Goal: Transaction & Acquisition: Obtain resource

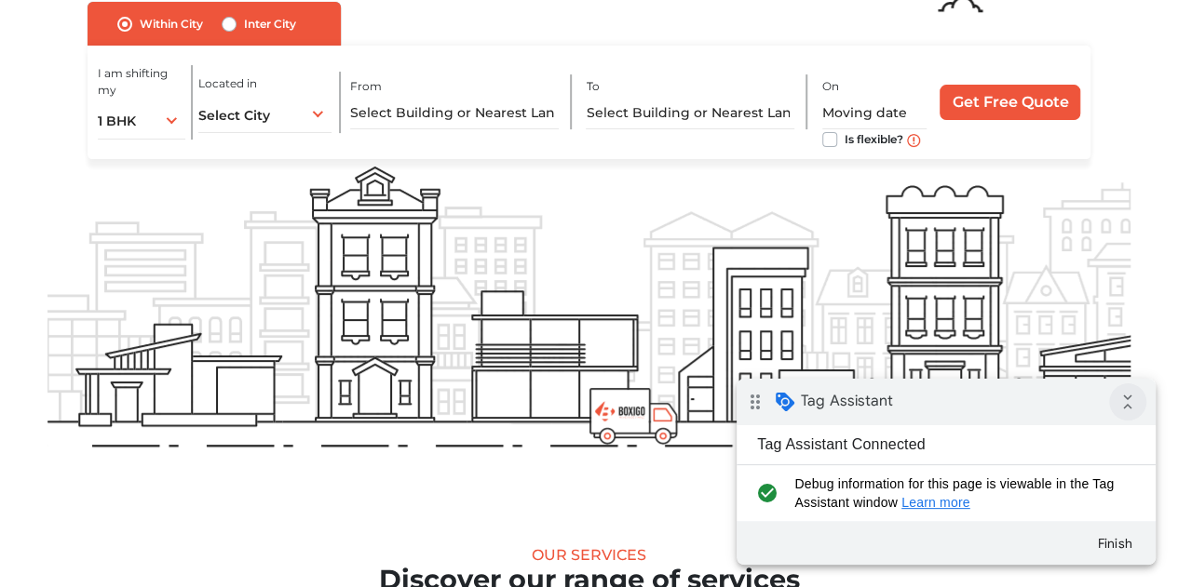
scroll to position [185, 0]
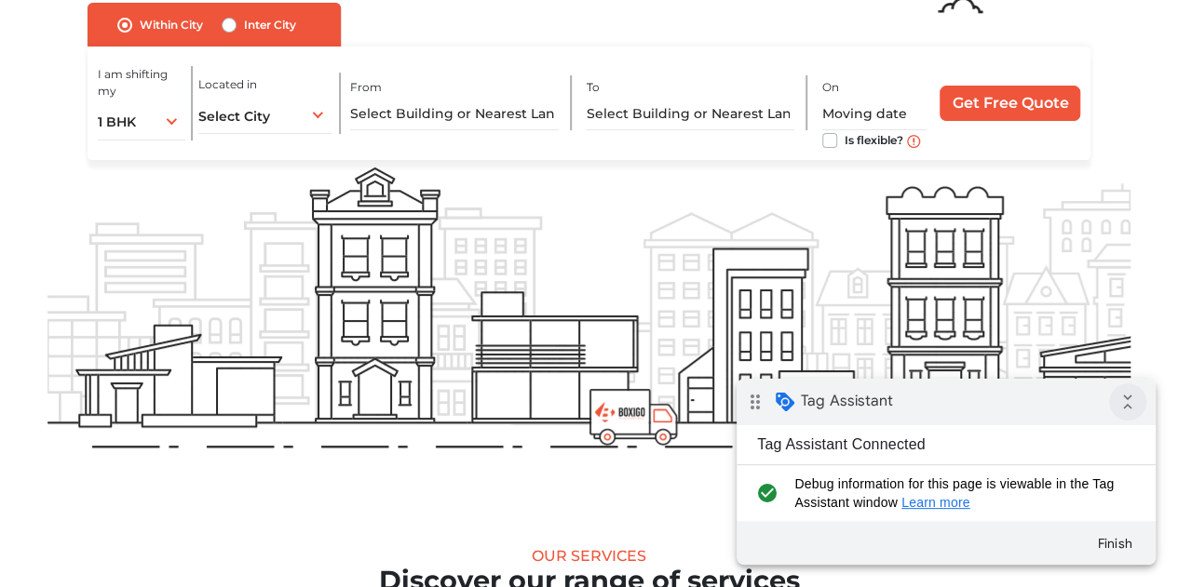
click at [1128, 408] on icon "collapse_all" at bounding box center [1127, 402] width 37 height 37
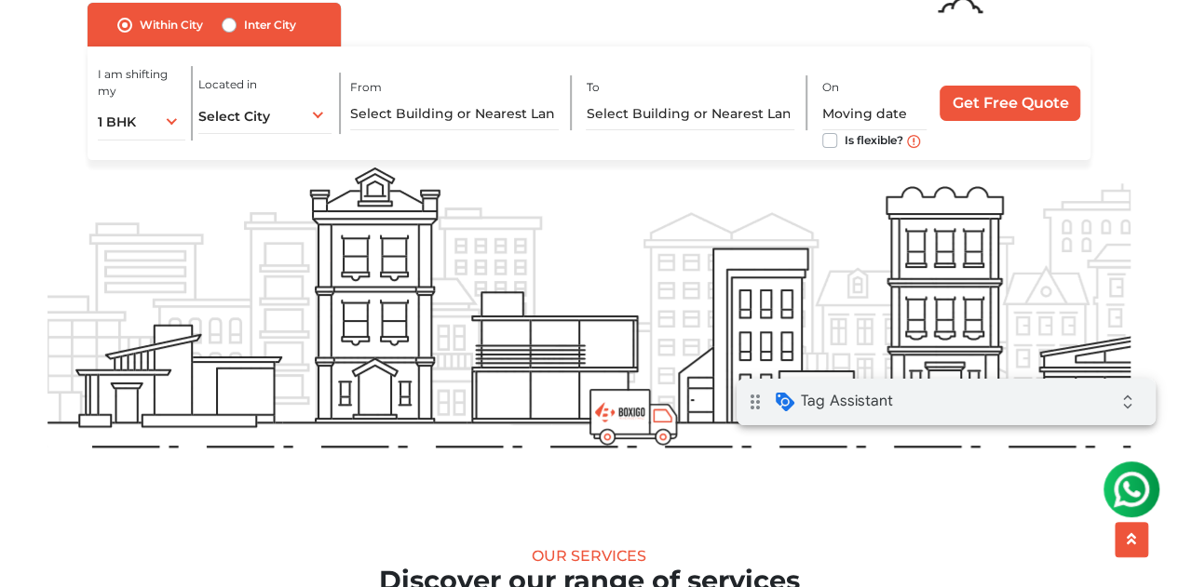
scroll to position [0, 0]
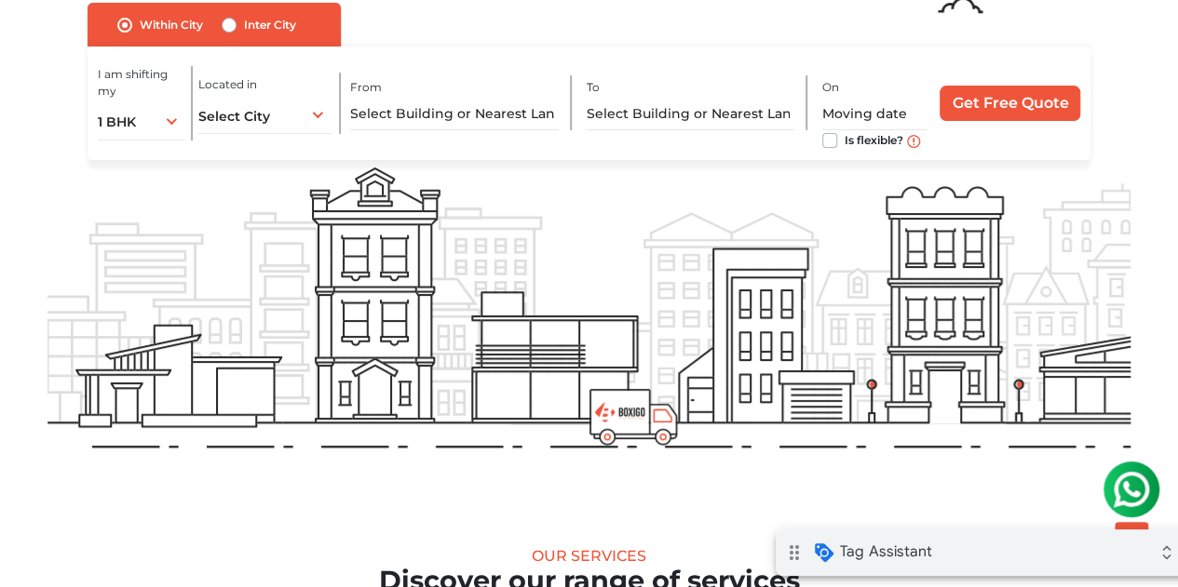
click at [965, 570] on div "drag_indicator Tag Assistant expand_all" at bounding box center [985, 553] width 419 height 47
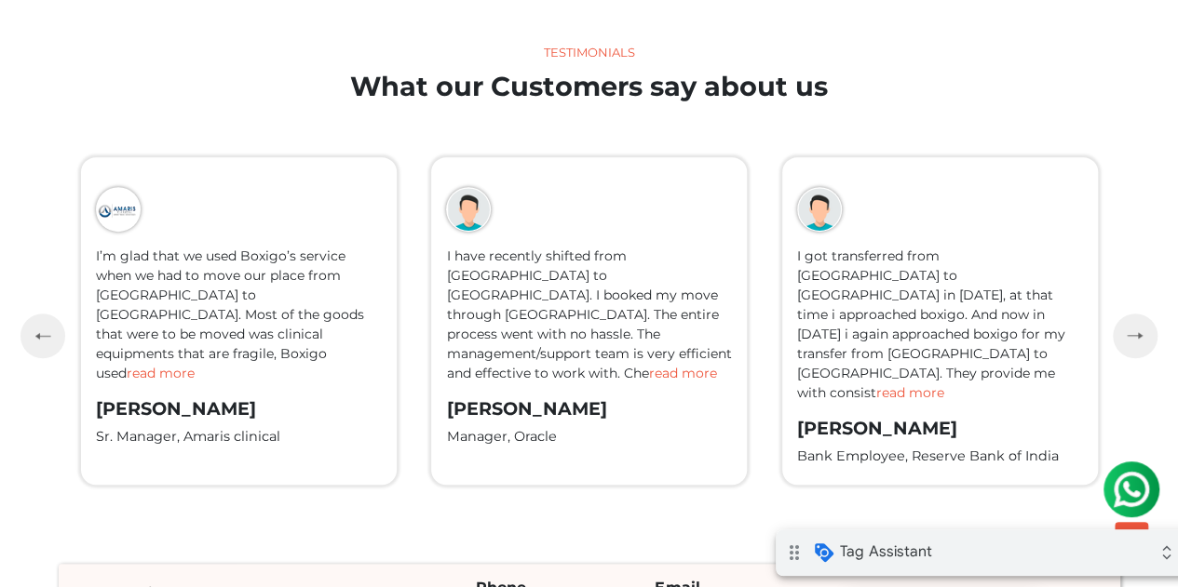
scroll to position [4283, 0]
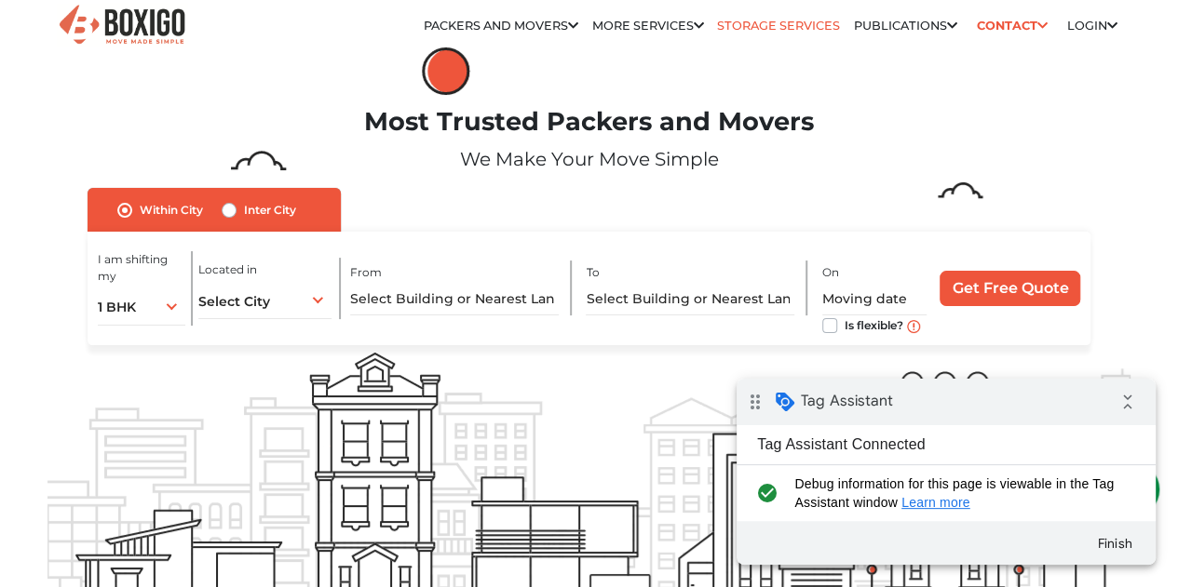
click at [740, 31] on link "Storage Services" at bounding box center [778, 26] width 123 height 14
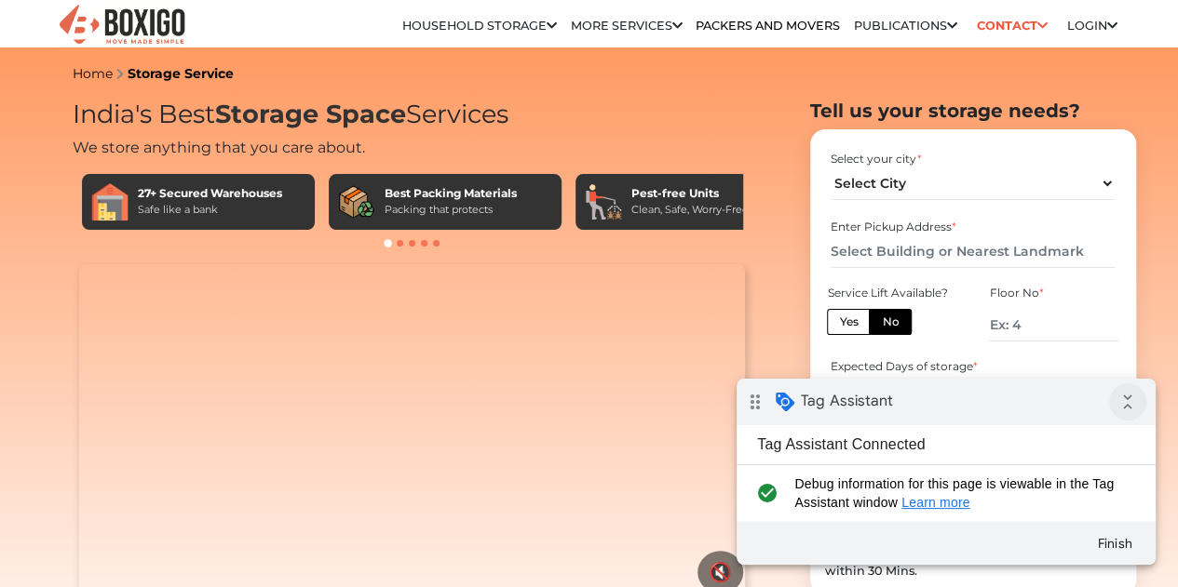
click at [1126, 403] on icon "collapse_all" at bounding box center [1127, 402] width 37 height 37
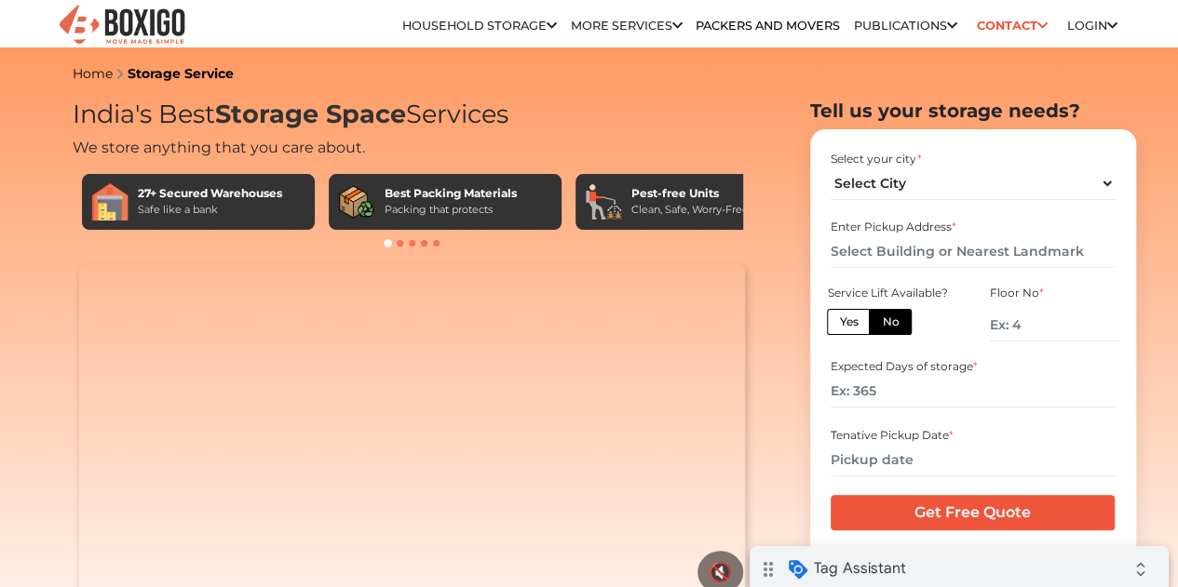
drag, startPoint x: 1001, startPoint y: 564, endPoint x: 1749, endPoint y: 1046, distance: 890.4
click at [1001, 564] on div "drag_indicator Tag Assistant expand_all" at bounding box center [958, 570] width 419 height 47
click at [1063, 196] on select "Select City Bangalore Bengaluru Bhopal Bhubaneswar Chennai Coimbatore Cuttack D…" at bounding box center [972, 184] width 284 height 33
select select "[GEOGRAPHIC_DATA]"
click at [830, 174] on select "Select City Bangalore Bengaluru Bhopal Bhubaneswar Chennai Coimbatore Cuttack D…" at bounding box center [972, 184] width 284 height 33
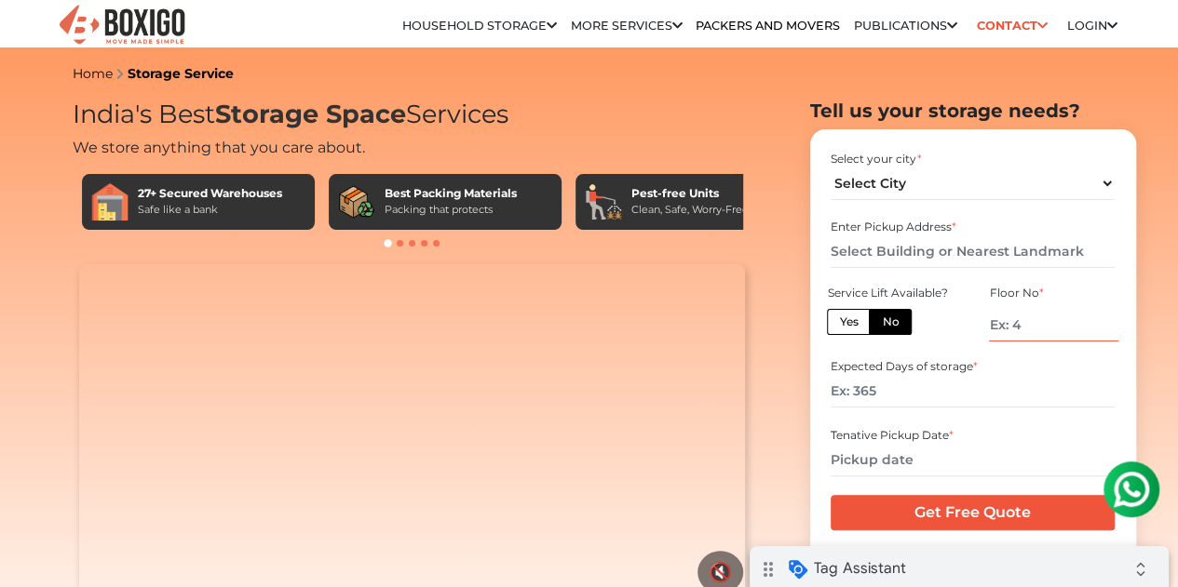
click at [1031, 338] on input "number" at bounding box center [1053, 325] width 128 height 33
click at [920, 395] on input "number" at bounding box center [972, 391] width 284 height 33
click at [1043, 330] on input "number" at bounding box center [1053, 325] width 128 height 33
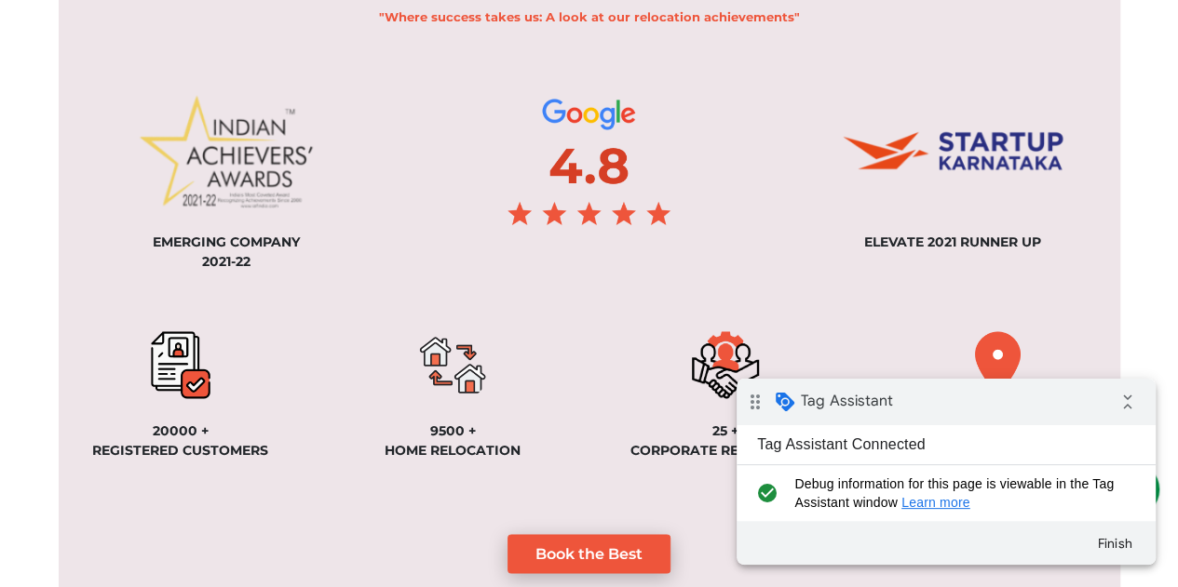
scroll to position [1397, 0]
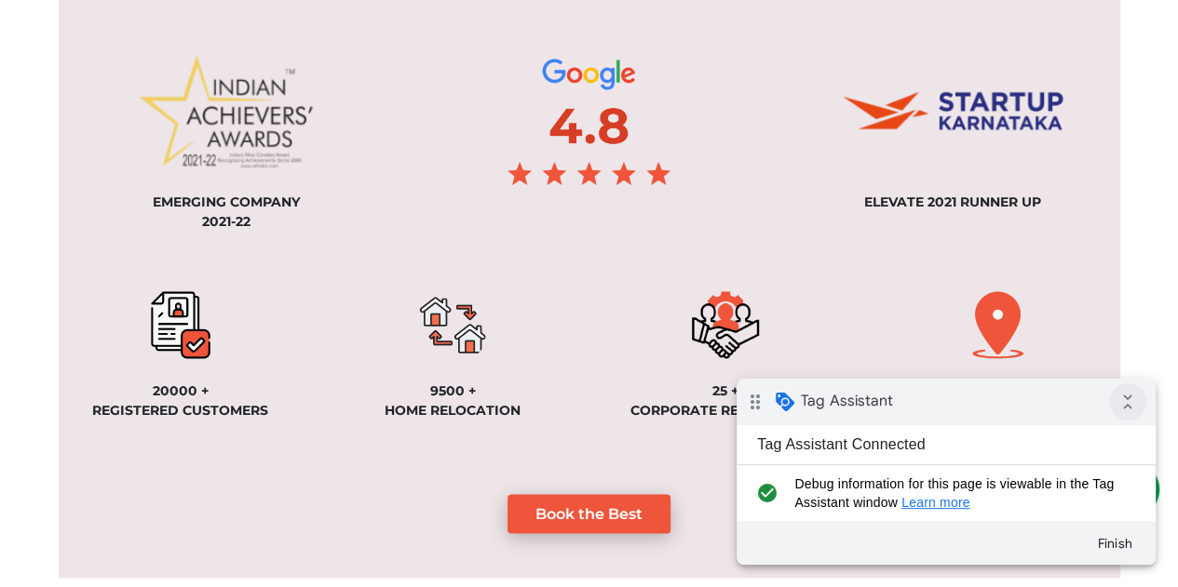
click at [1124, 406] on icon "collapse_all" at bounding box center [1127, 402] width 37 height 37
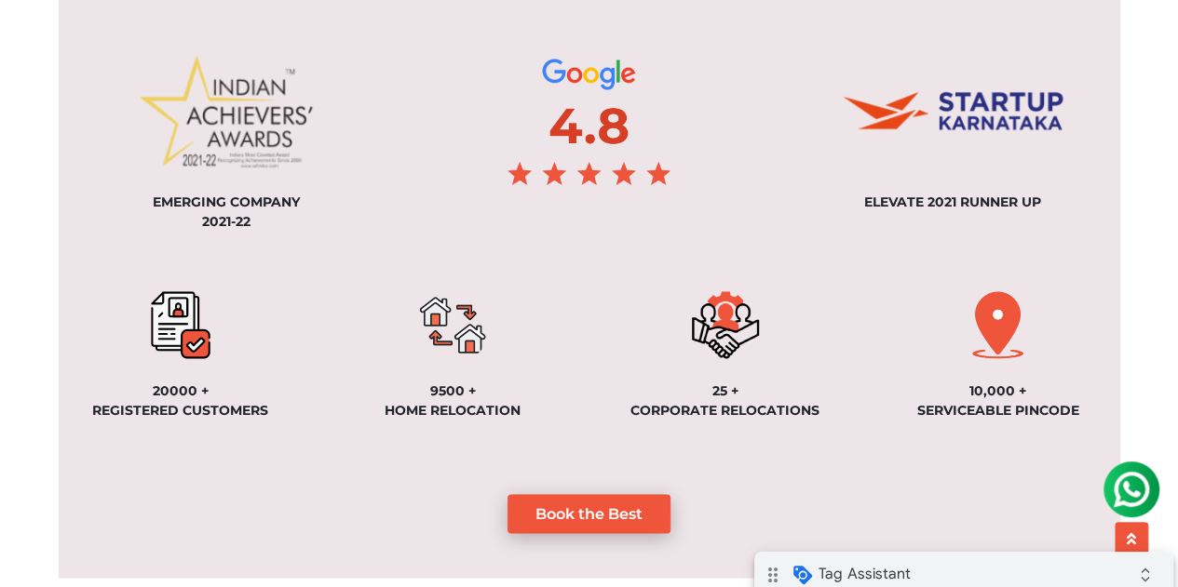
click at [1044, 579] on div "drag_indicator Tag Assistant expand_all" at bounding box center [963, 575] width 419 height 47
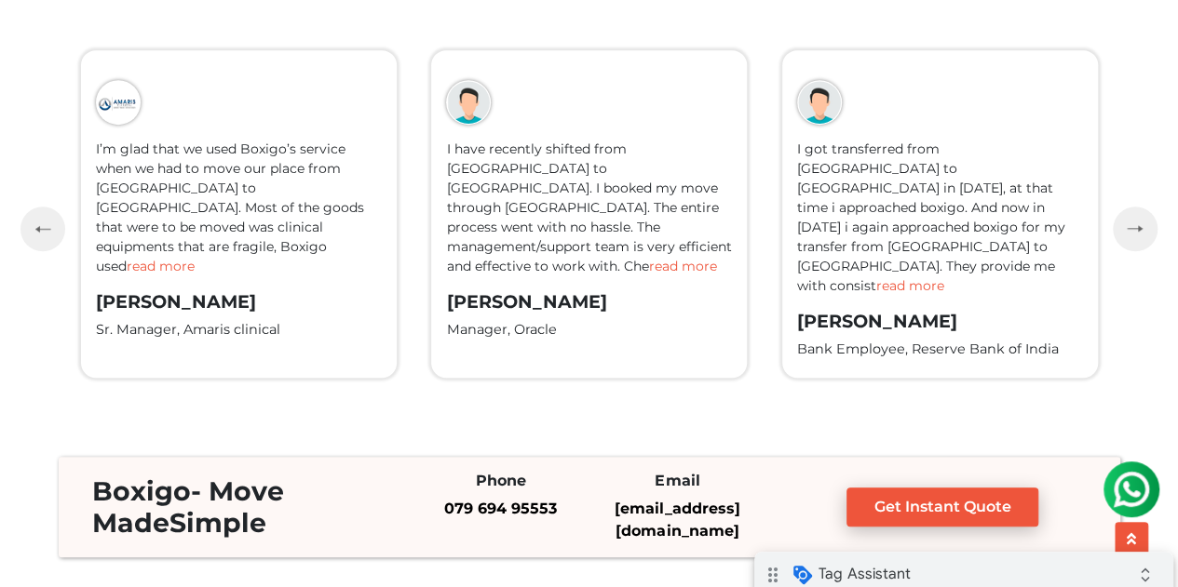
scroll to position [4283, 0]
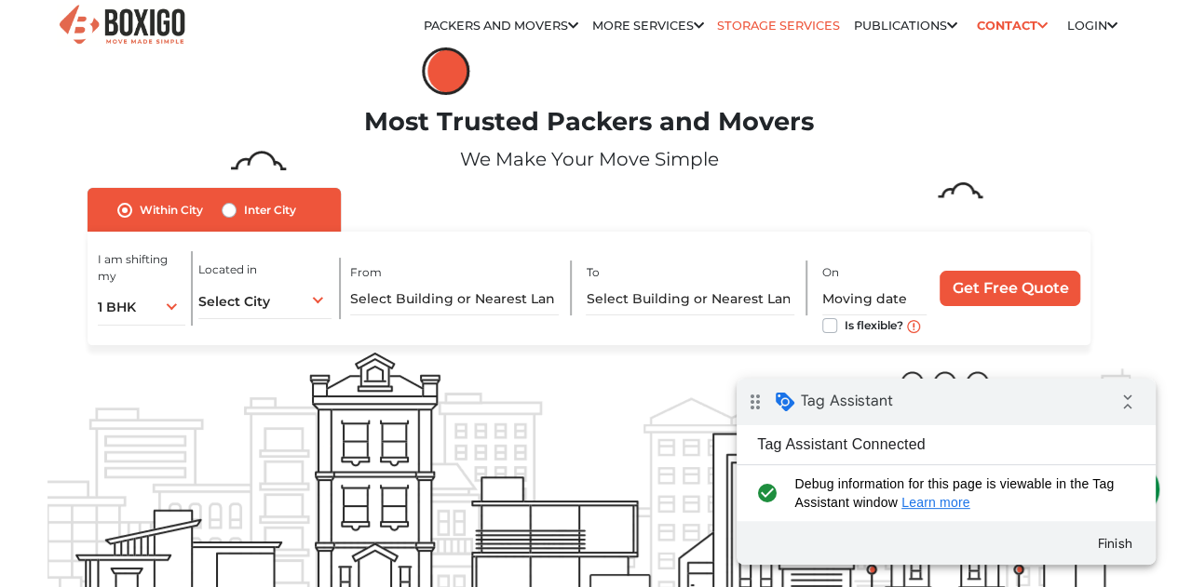
click at [757, 28] on link "Storage Services" at bounding box center [778, 26] width 123 height 14
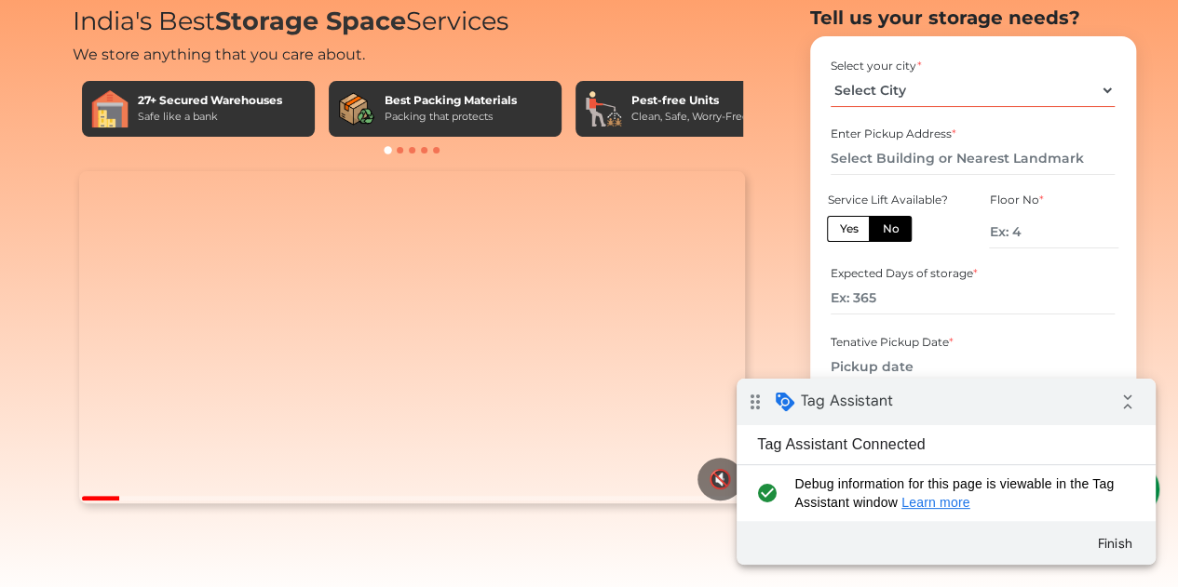
click at [912, 107] on select "Select City Bangalore Bengaluru Bhopal Bhubaneswar Chennai Coimbatore Cuttack D…" at bounding box center [972, 90] width 284 height 33
select select "[GEOGRAPHIC_DATA]"
click at [830, 107] on select "Select City Bangalore Bengaluru Bhopal Bhubaneswar Chennai Coimbatore Cuttack D…" at bounding box center [972, 90] width 284 height 33
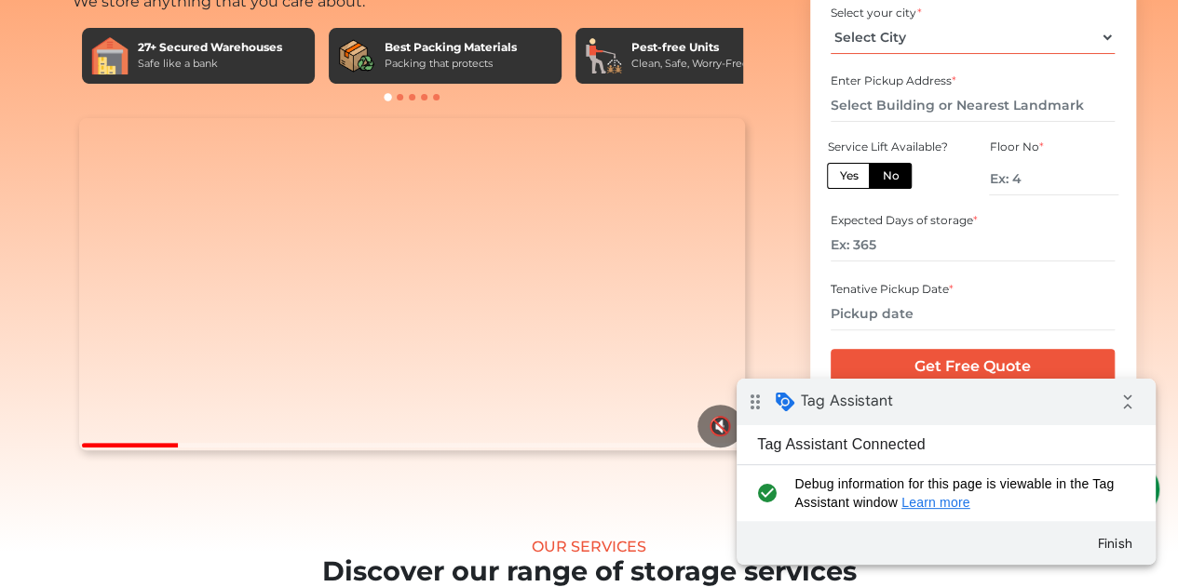
scroll to position [186, 0]
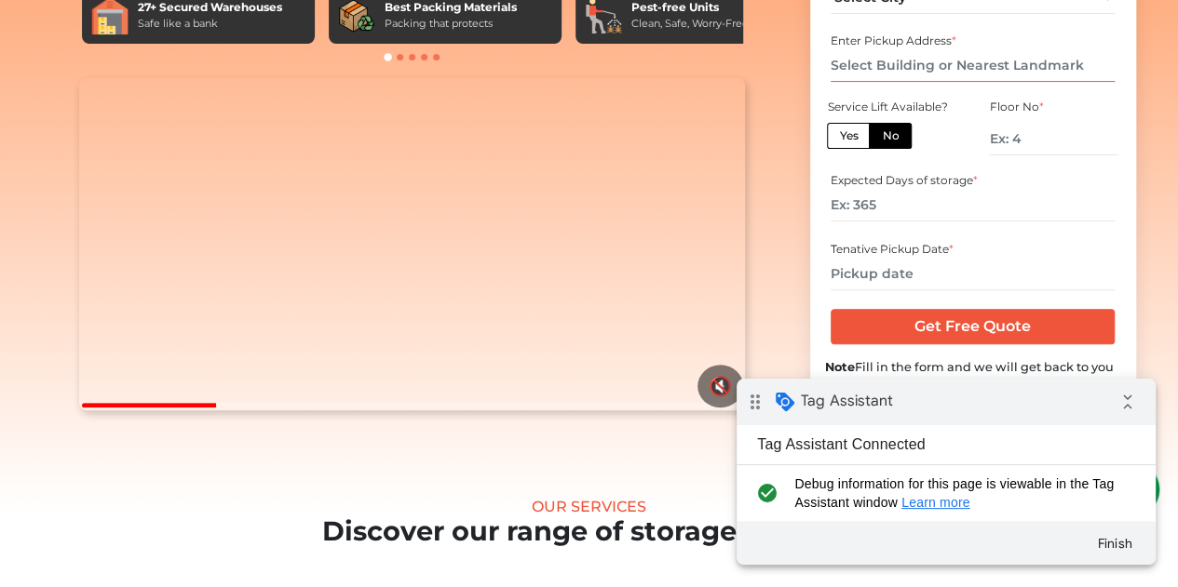
click at [972, 82] on input "text" at bounding box center [972, 65] width 284 height 33
click at [990, 82] on input "text" at bounding box center [972, 65] width 284 height 33
click at [1042, 155] on input "number" at bounding box center [1053, 139] width 128 height 33
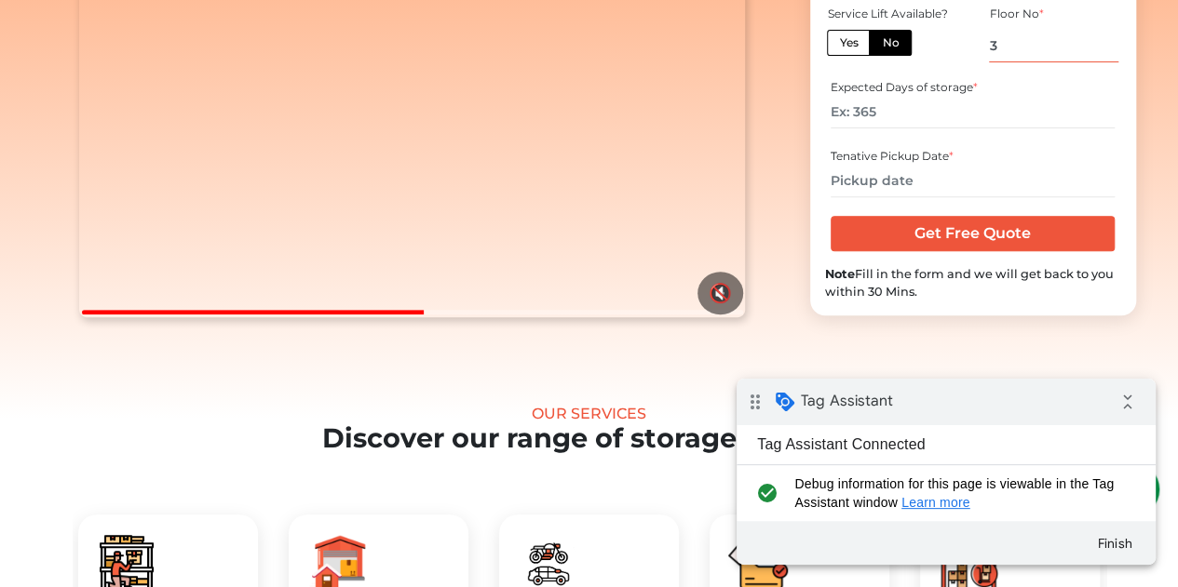
type input "3"
click at [905, 197] on input "text" at bounding box center [972, 181] width 284 height 33
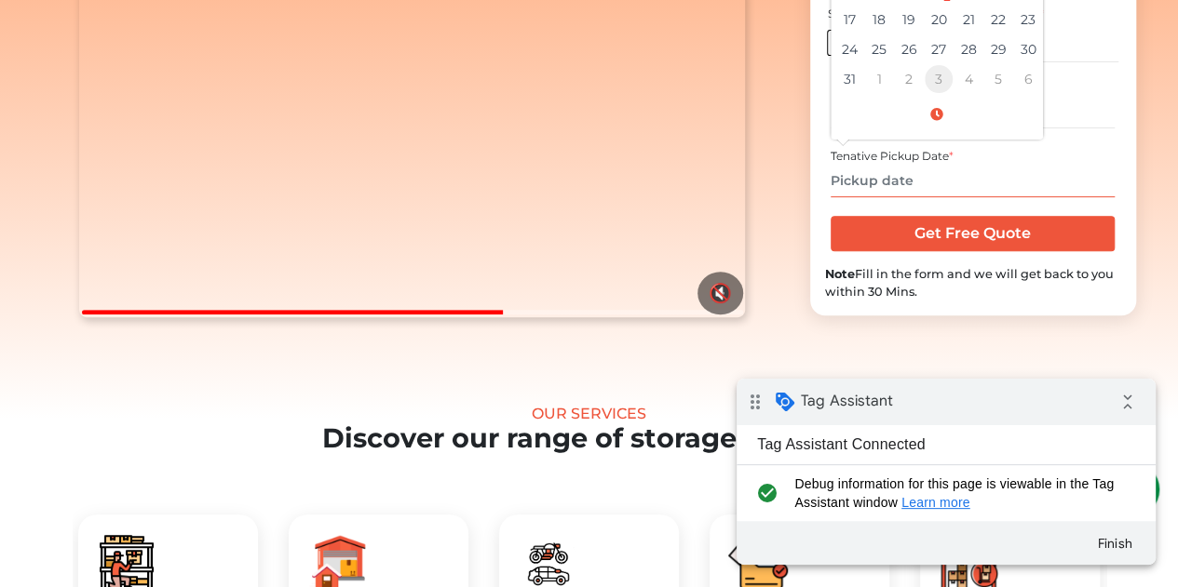
click at [942, 94] on td "3" at bounding box center [939, 79] width 30 height 30
type input "09/03/2025 12:00 AM"
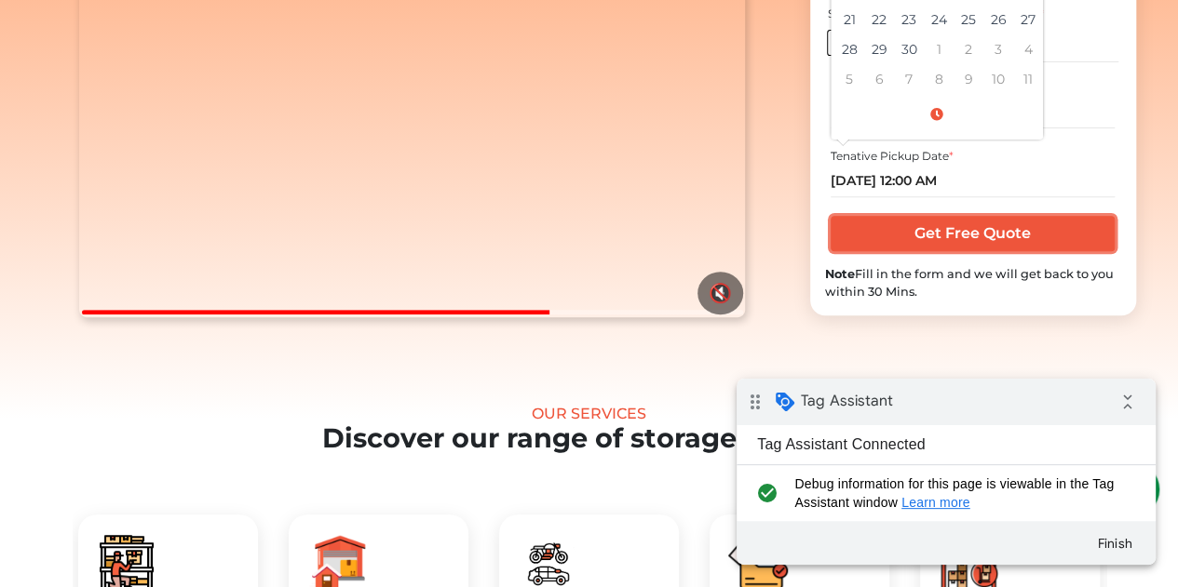
click at [1019, 251] on input "Get Free Quote" at bounding box center [972, 233] width 284 height 35
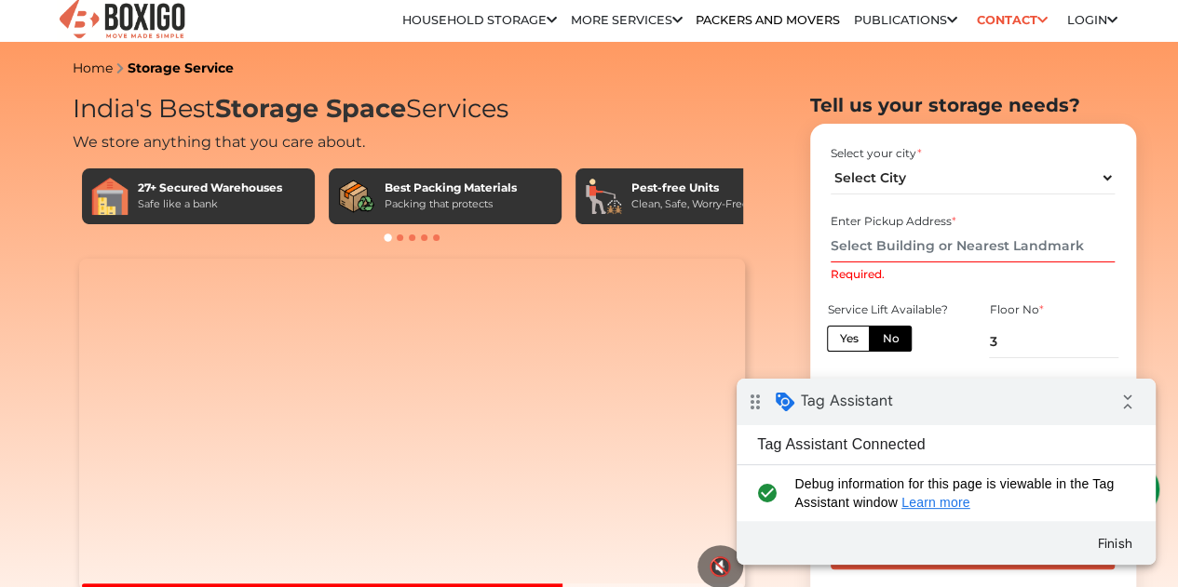
scroll to position [0, 0]
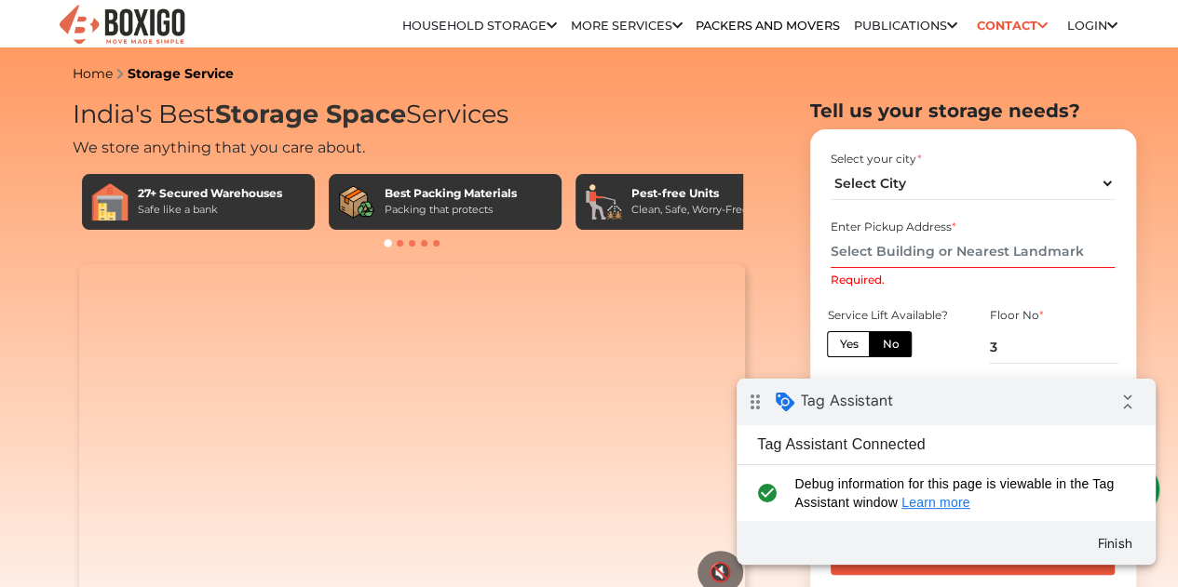
click at [996, 250] on input "Required." at bounding box center [972, 252] width 284 height 33
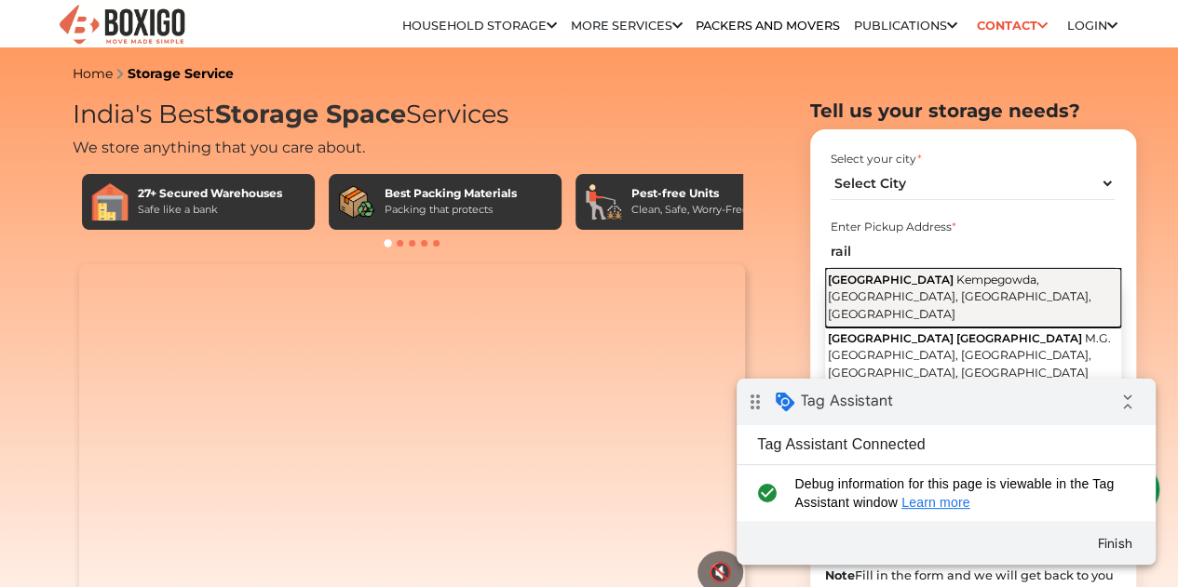
click at [965, 294] on span "Kempegowda, Sevashrama, Bengaluru, Karnataka" at bounding box center [959, 297] width 263 height 48
type input "[GEOGRAPHIC_DATA], [GEOGRAPHIC_DATA], [GEOGRAPHIC_DATA], [GEOGRAPHIC_DATA]"
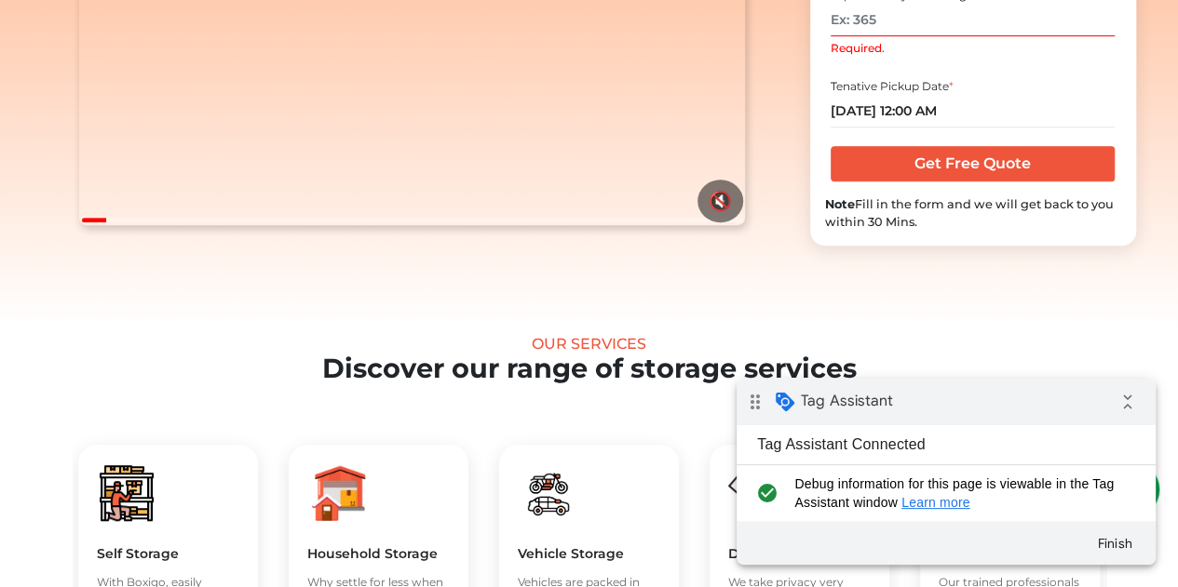
scroll to position [372, 0]
click at [870, 29] on input "Required." at bounding box center [972, 19] width 284 height 33
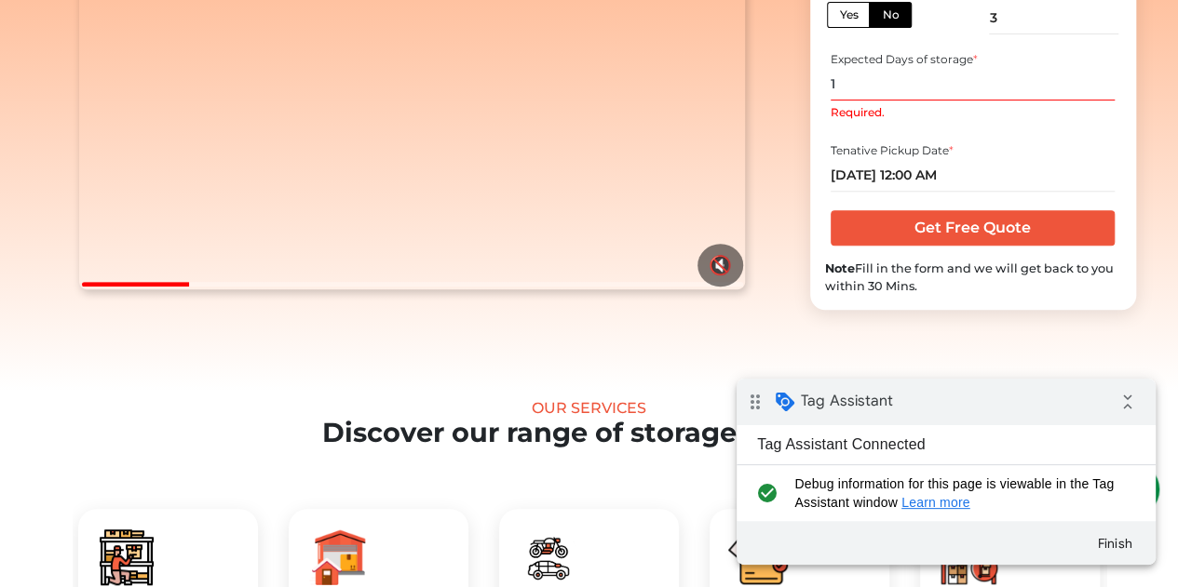
scroll to position [279, 0]
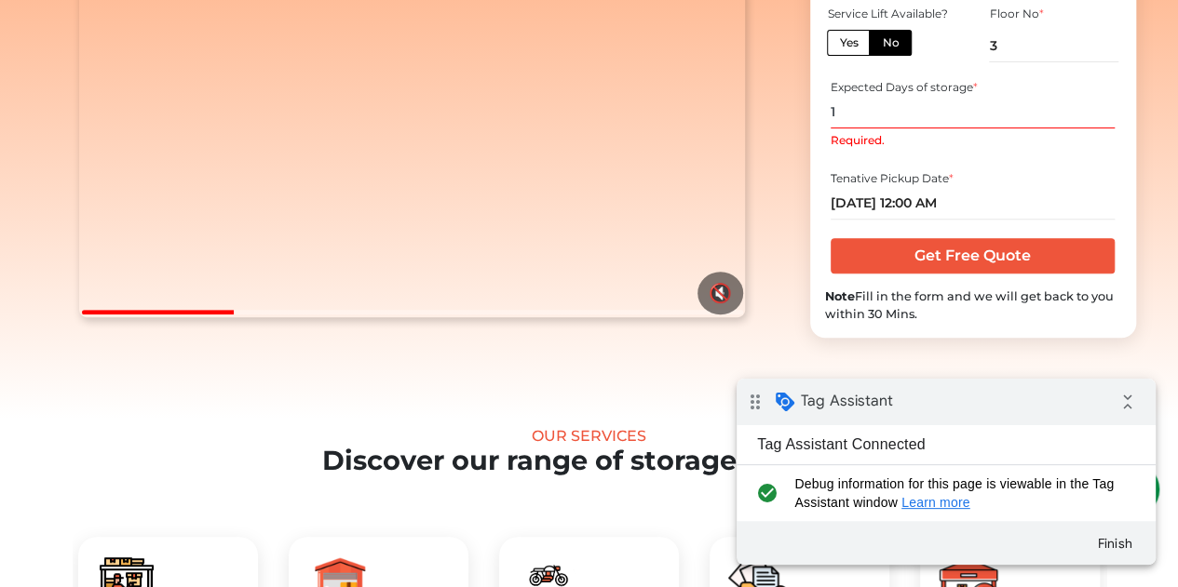
type input "1"
click at [752, 161] on div "India's Best Storage Space Services We store anything that you care about. 27+ …" at bounding box center [413, 108] width 708 height 577
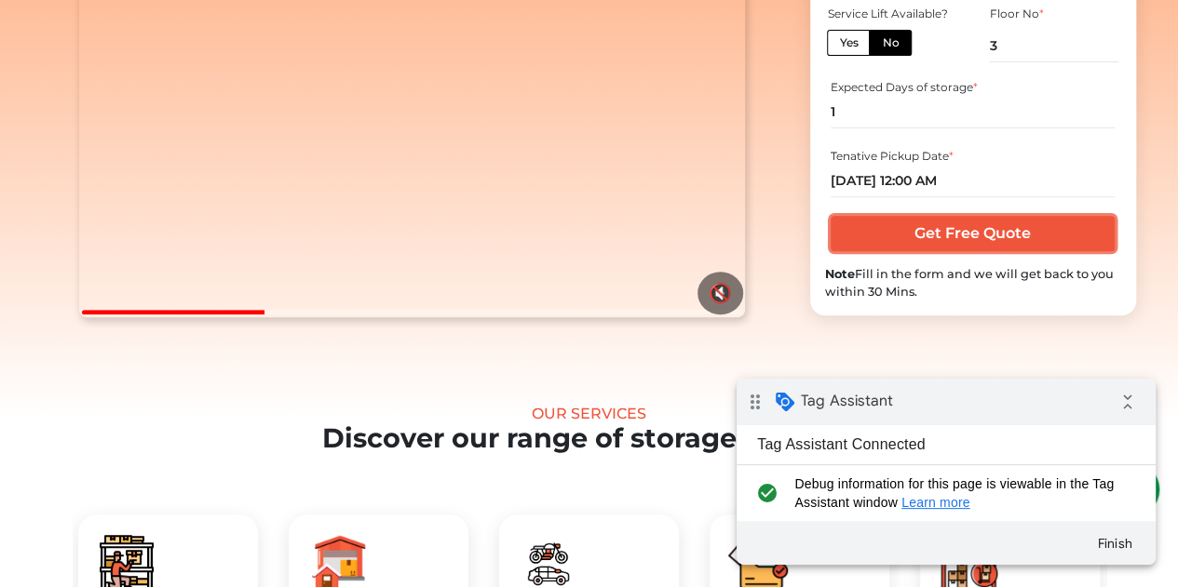
click at [958, 251] on input "Get Free Quote" at bounding box center [972, 233] width 284 height 35
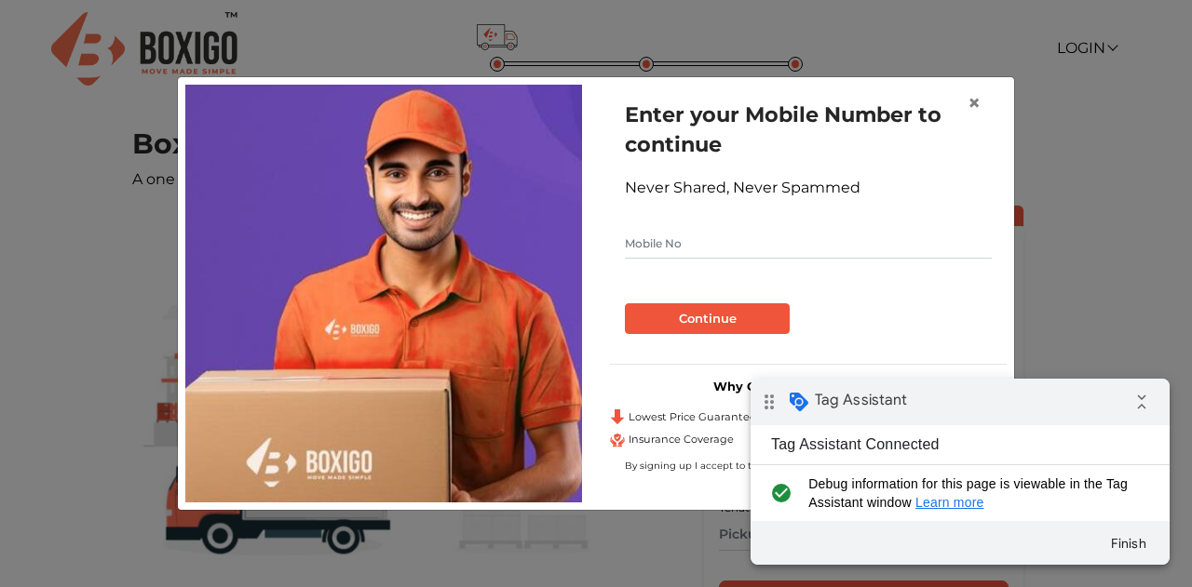
click at [696, 246] on input "text" at bounding box center [808, 244] width 367 height 30
type input "9810205811"
click at [728, 326] on button "Continue" at bounding box center [707, 320] width 165 height 32
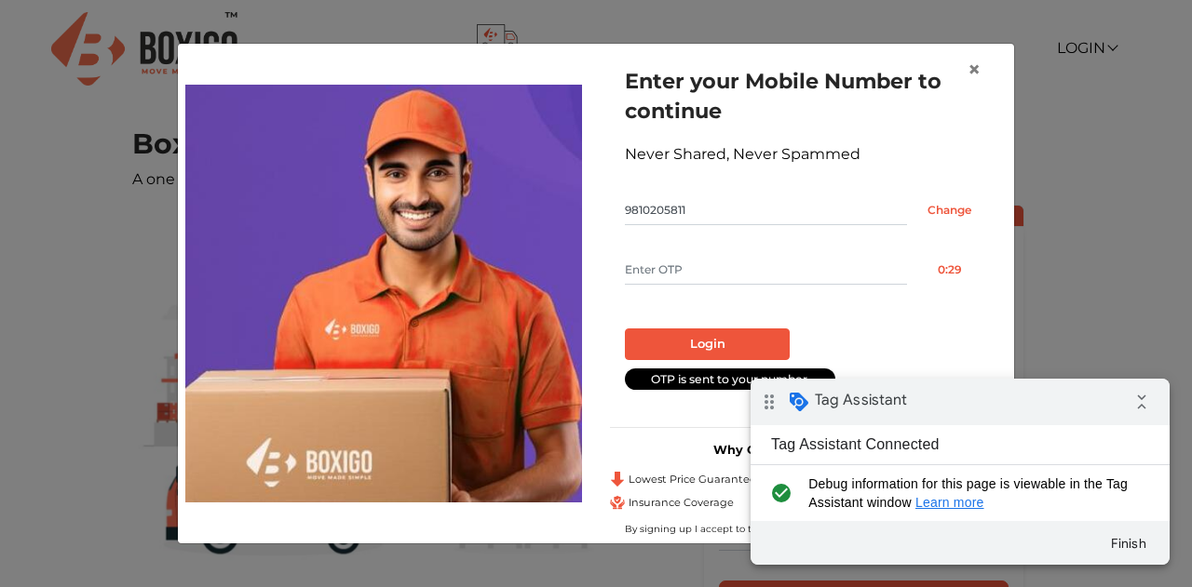
click at [684, 260] on input "text" at bounding box center [766, 270] width 282 height 30
click at [1134, 397] on icon "collapse_all" at bounding box center [1141, 402] width 37 height 37
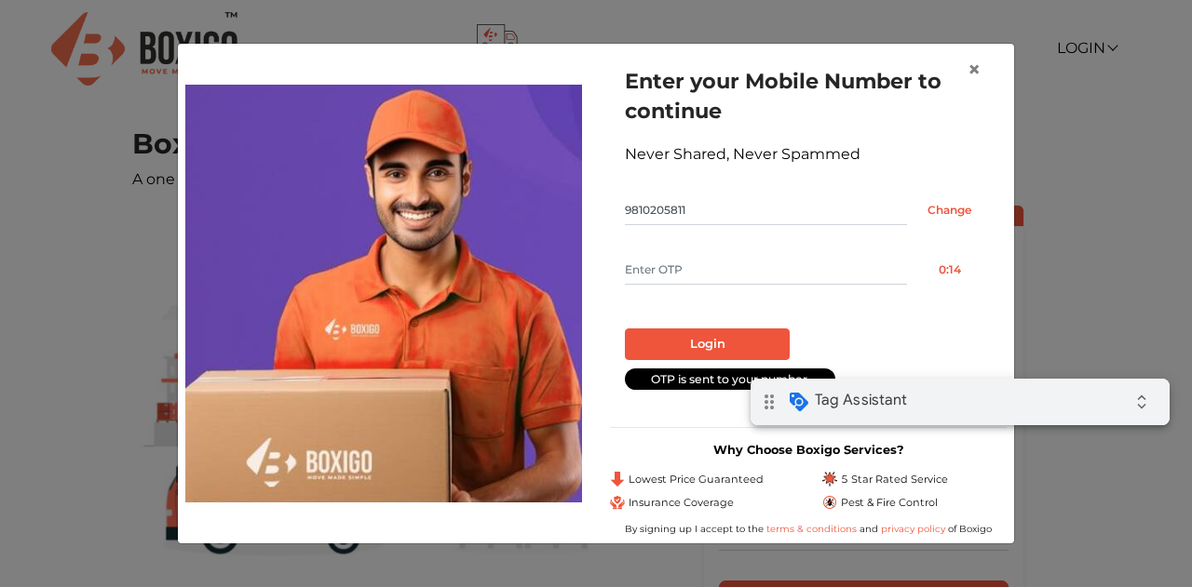
click at [726, 255] on input "text" at bounding box center [766, 270] width 282 height 30
type input "7923"
click at [711, 347] on button "Login" at bounding box center [707, 345] width 165 height 32
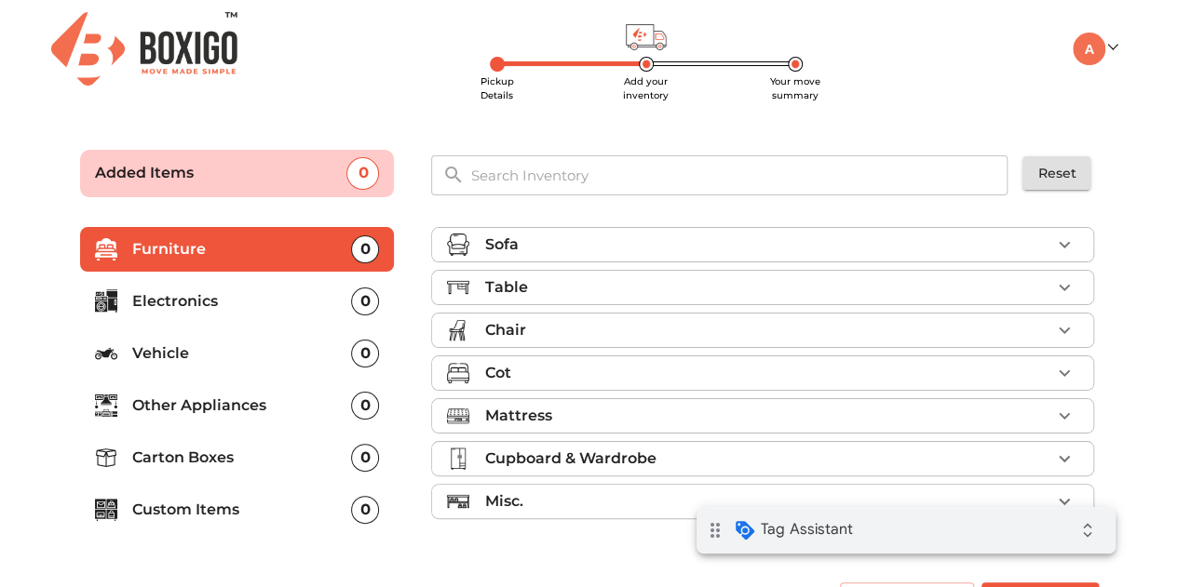
click at [891, 538] on div "drag_indicator Tag Assistant expand_all" at bounding box center [905, 530] width 419 height 47
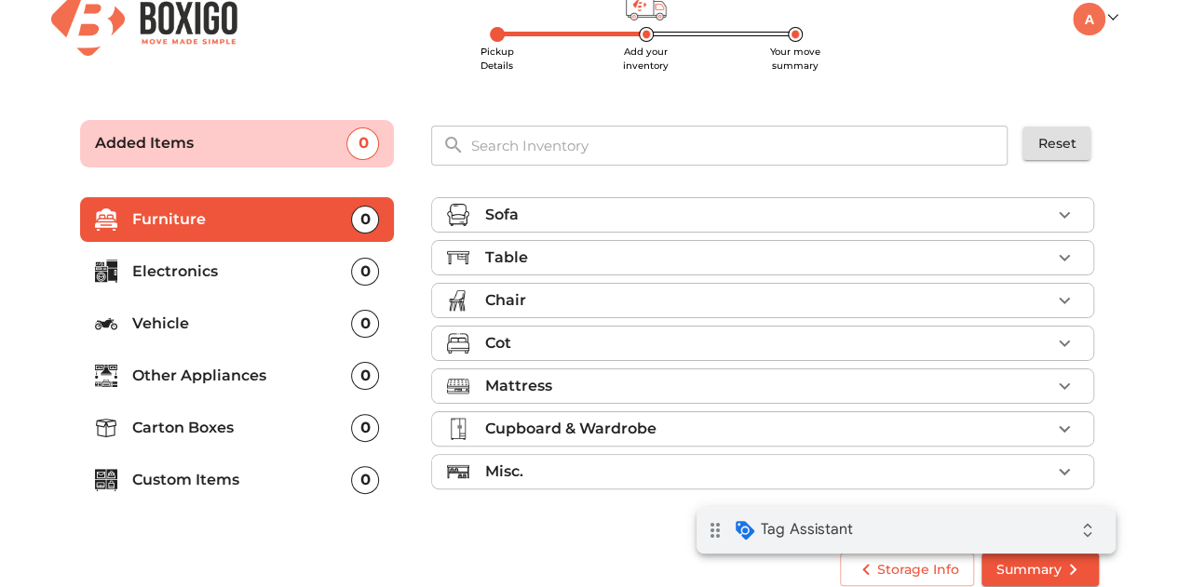
scroll to position [47, 0]
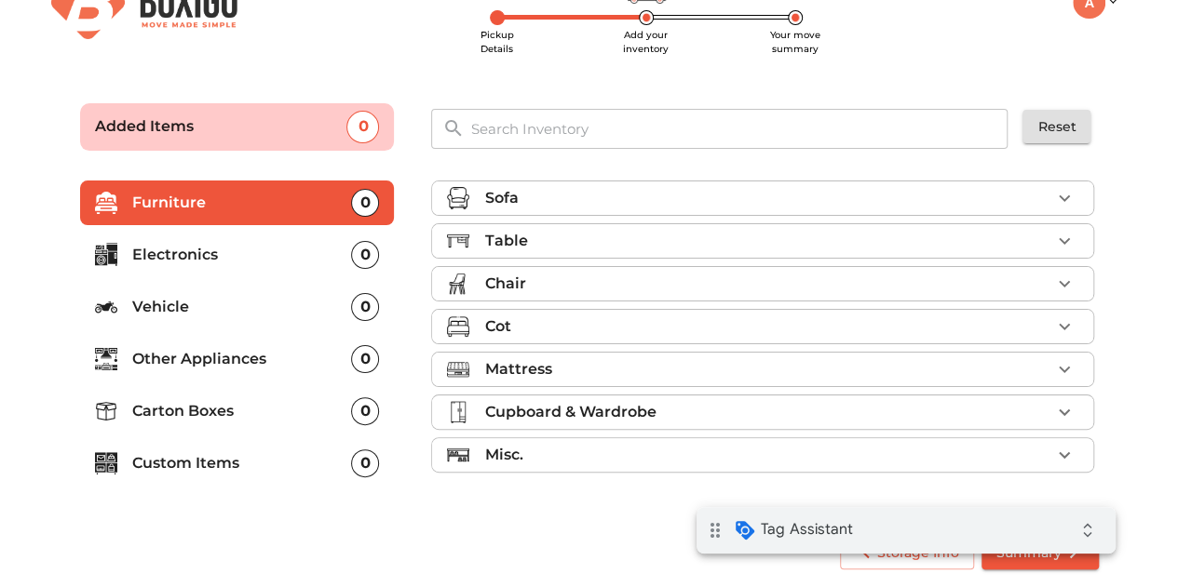
click at [571, 291] on li "Chair" at bounding box center [762, 284] width 661 height 34
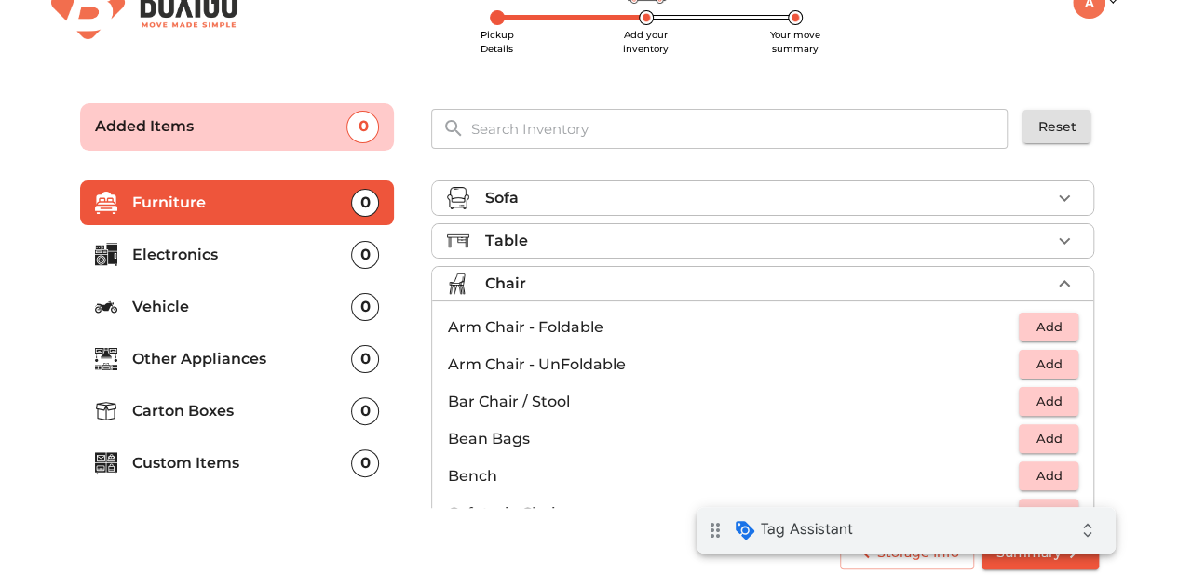
scroll to position [186, 0]
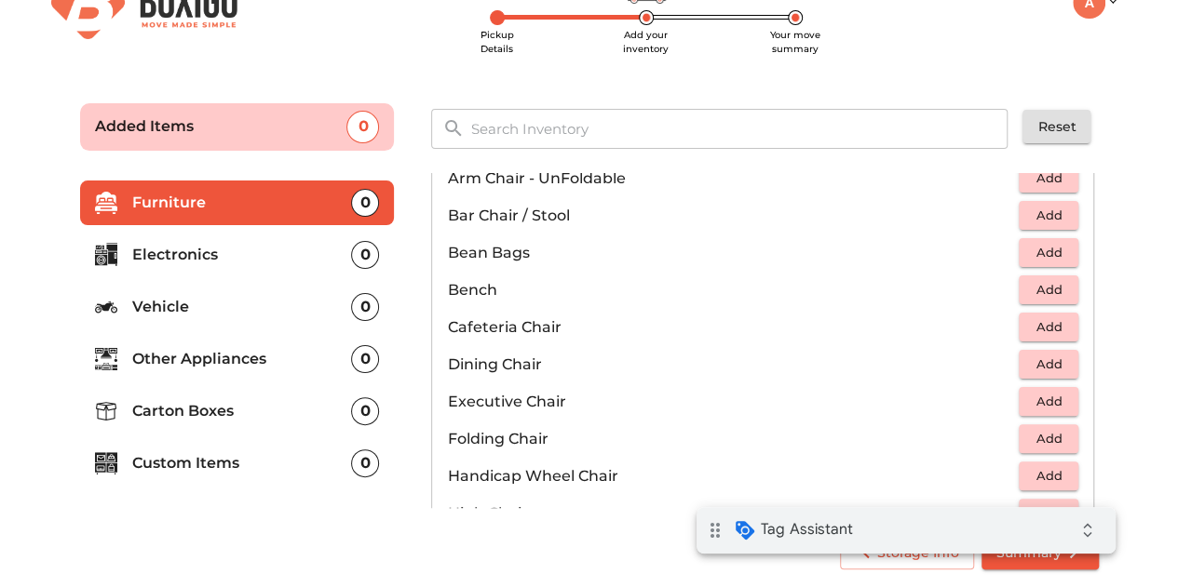
click at [499, 403] on p "Executive Chair" at bounding box center [733, 402] width 572 height 22
click at [1036, 411] on button "Add" at bounding box center [1049, 401] width 60 height 29
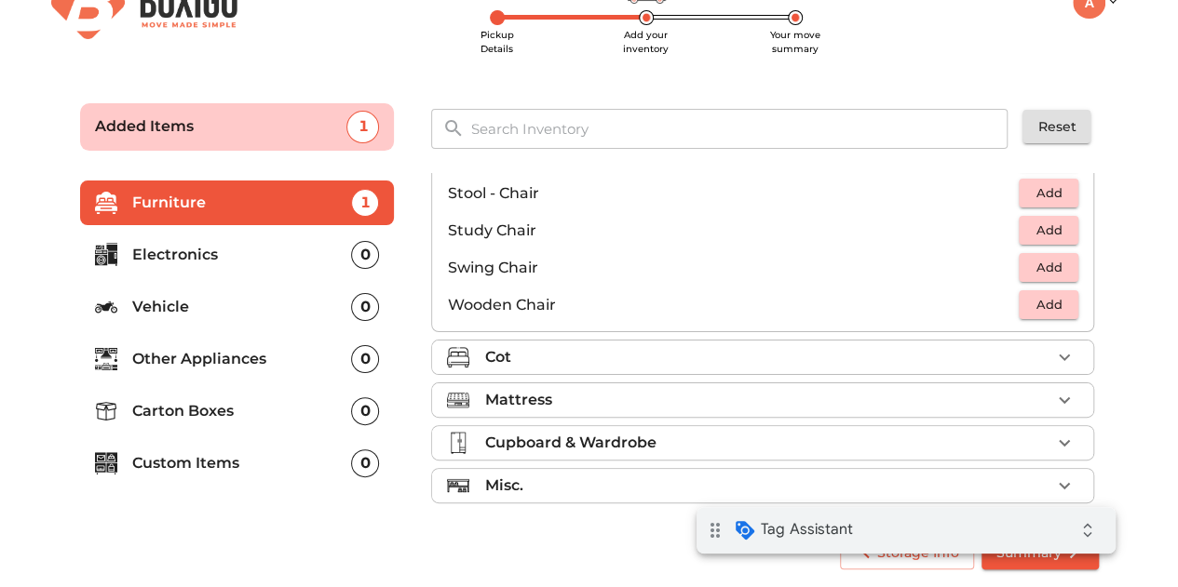
scroll to position [773, 0]
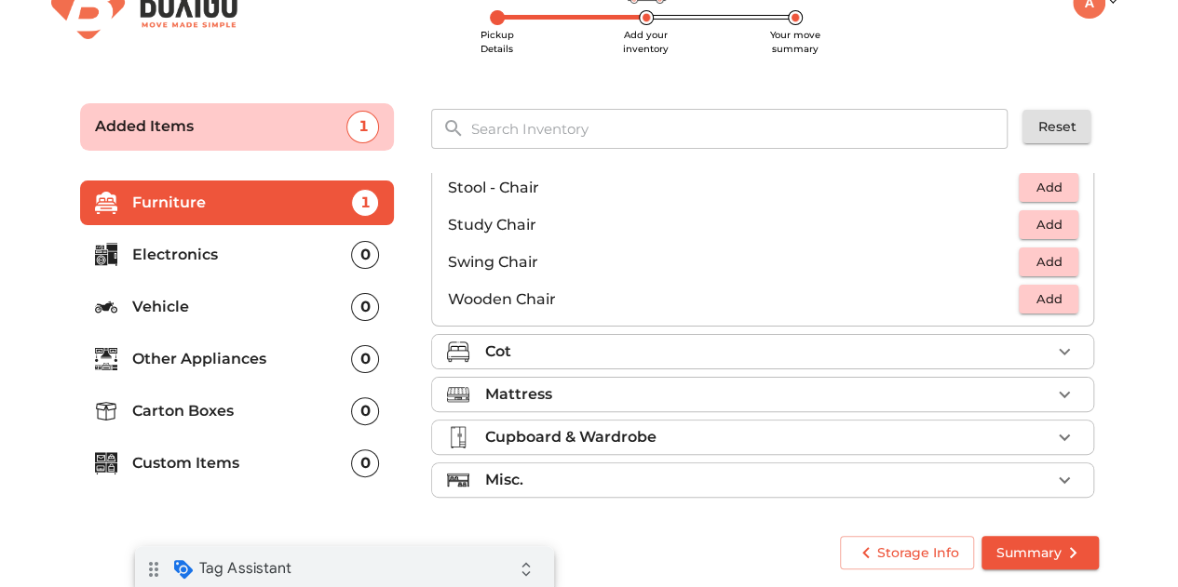
drag, startPoint x: 456, startPoint y: 568, endPoint x: 552, endPoint y: 559, distance: 96.3
click at [455, 568] on div "drag_indicator Tag Assistant expand_all" at bounding box center [344, 570] width 419 height 47
click at [938, 546] on span "Storage Info" at bounding box center [907, 553] width 104 height 23
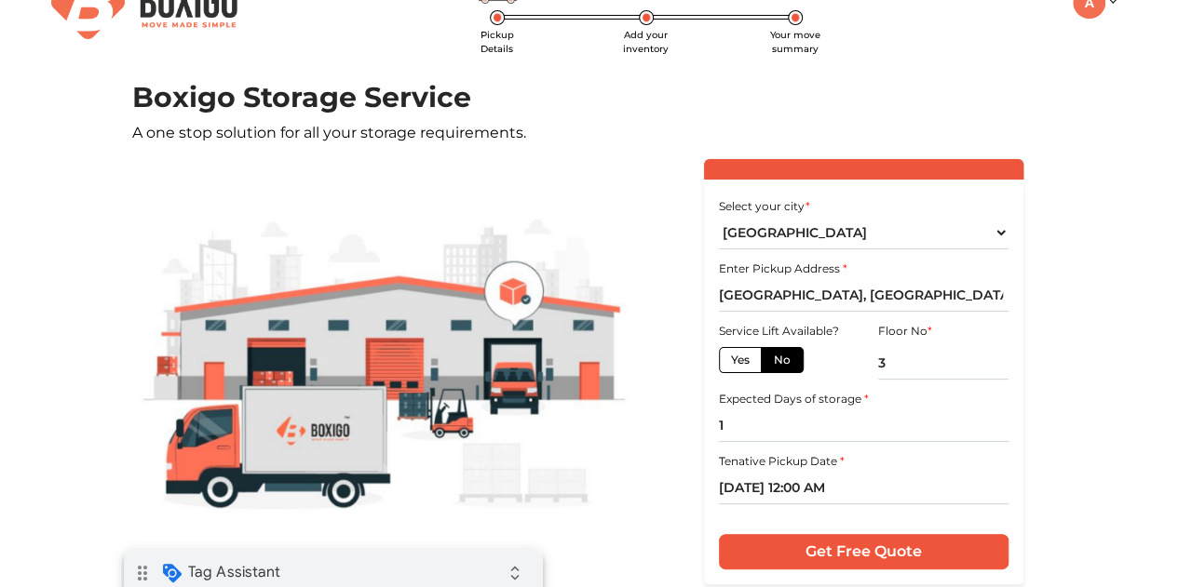
scroll to position [195, 0]
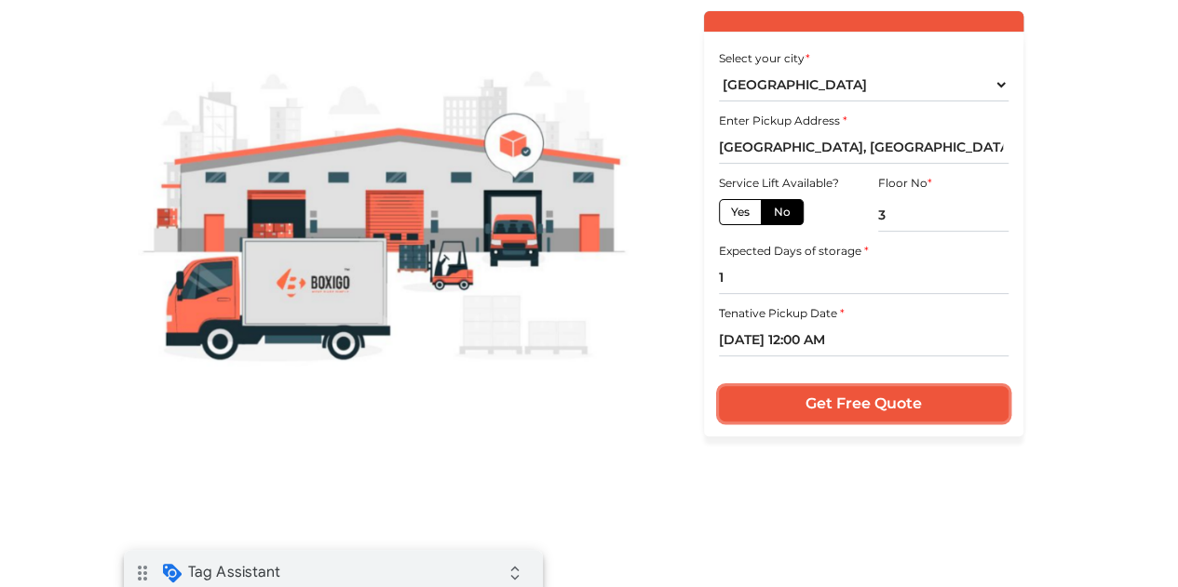
click at [881, 405] on input "Get Free Quote" at bounding box center [864, 403] width 290 height 35
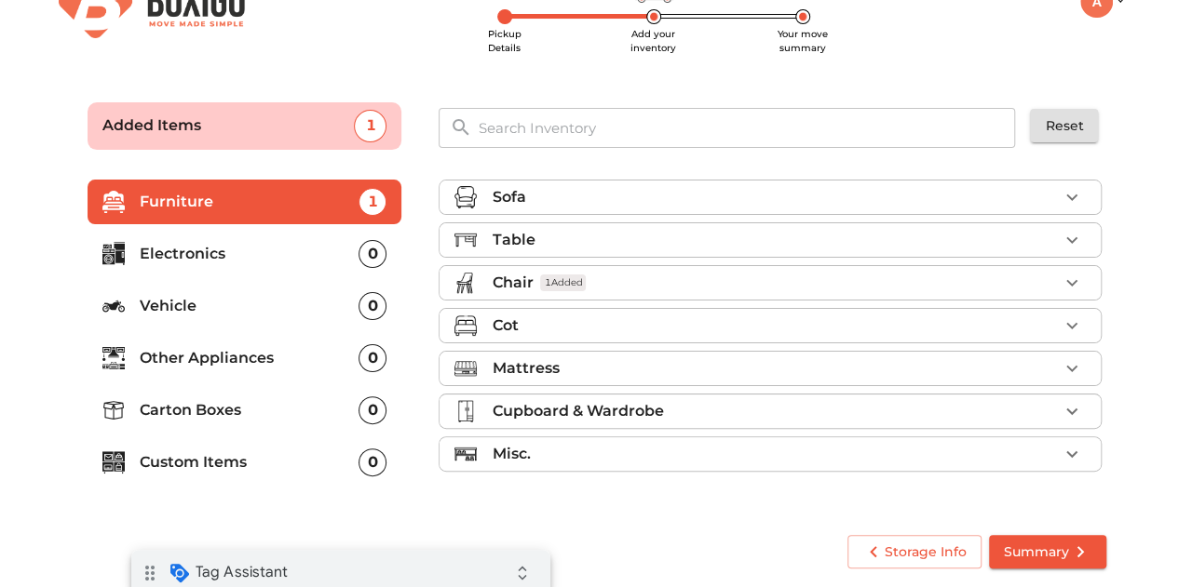
scroll to position [47, 0]
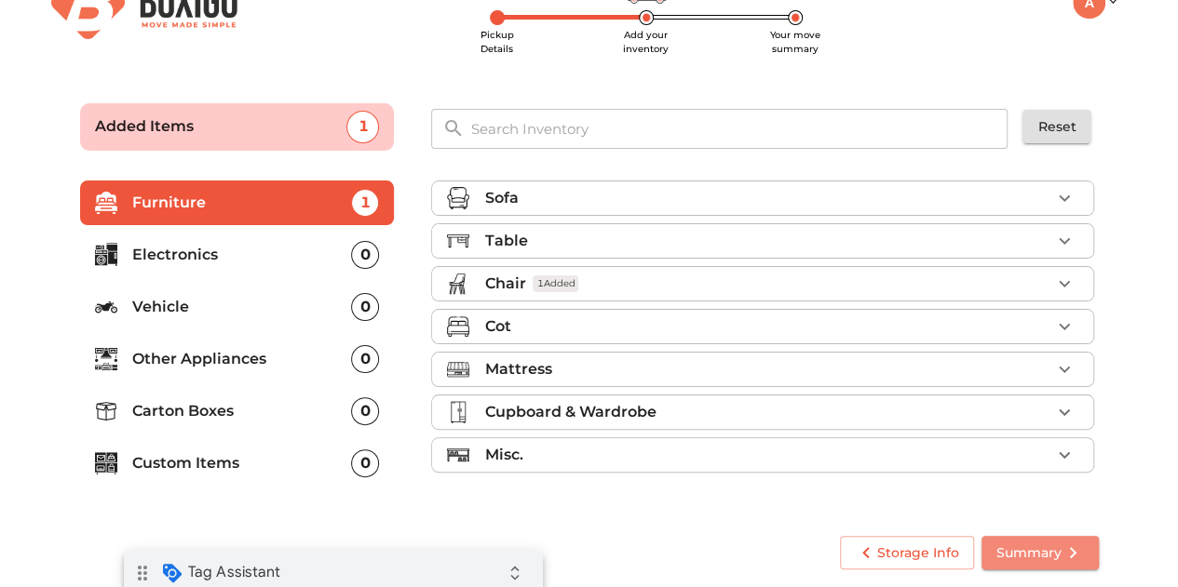
click at [1045, 555] on span "Summary" at bounding box center [1040, 553] width 88 height 23
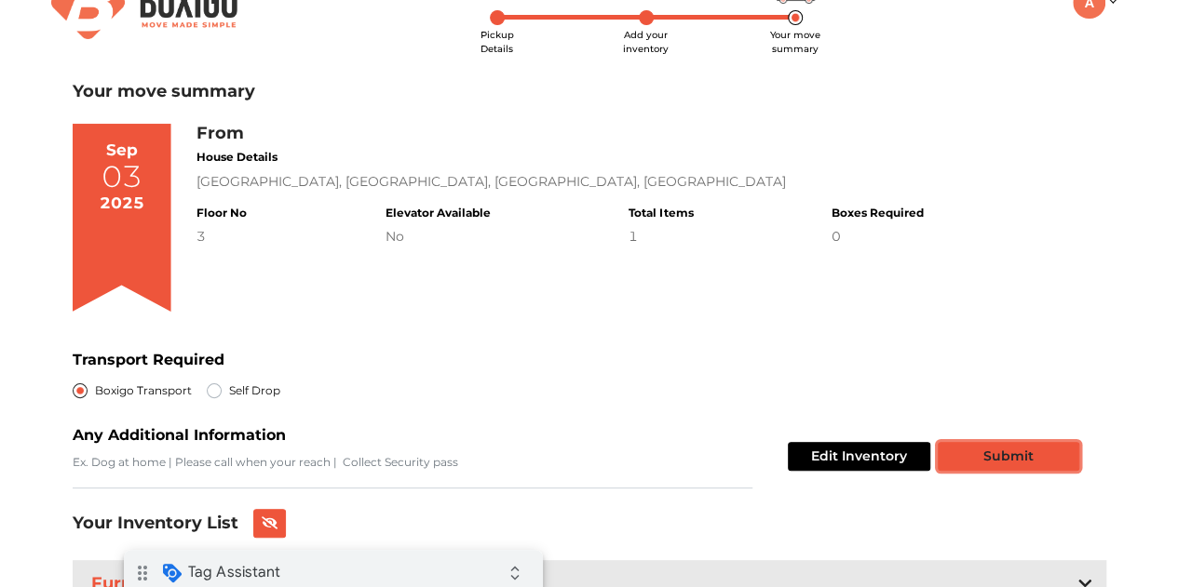
click at [1005, 461] on button "Submit" at bounding box center [1009, 456] width 142 height 29
